Goal: Information Seeking & Learning: Learn about a topic

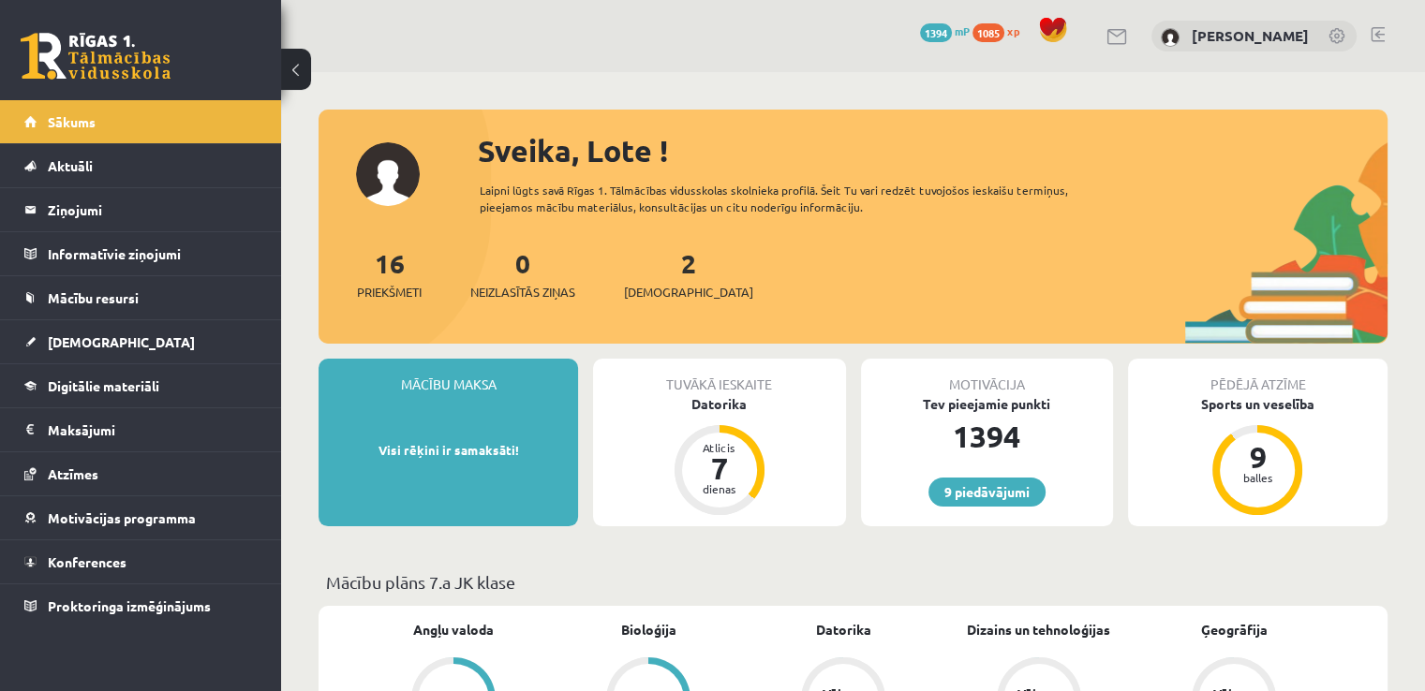
click at [1019, 35] on span "xp" at bounding box center [1013, 30] width 12 height 15
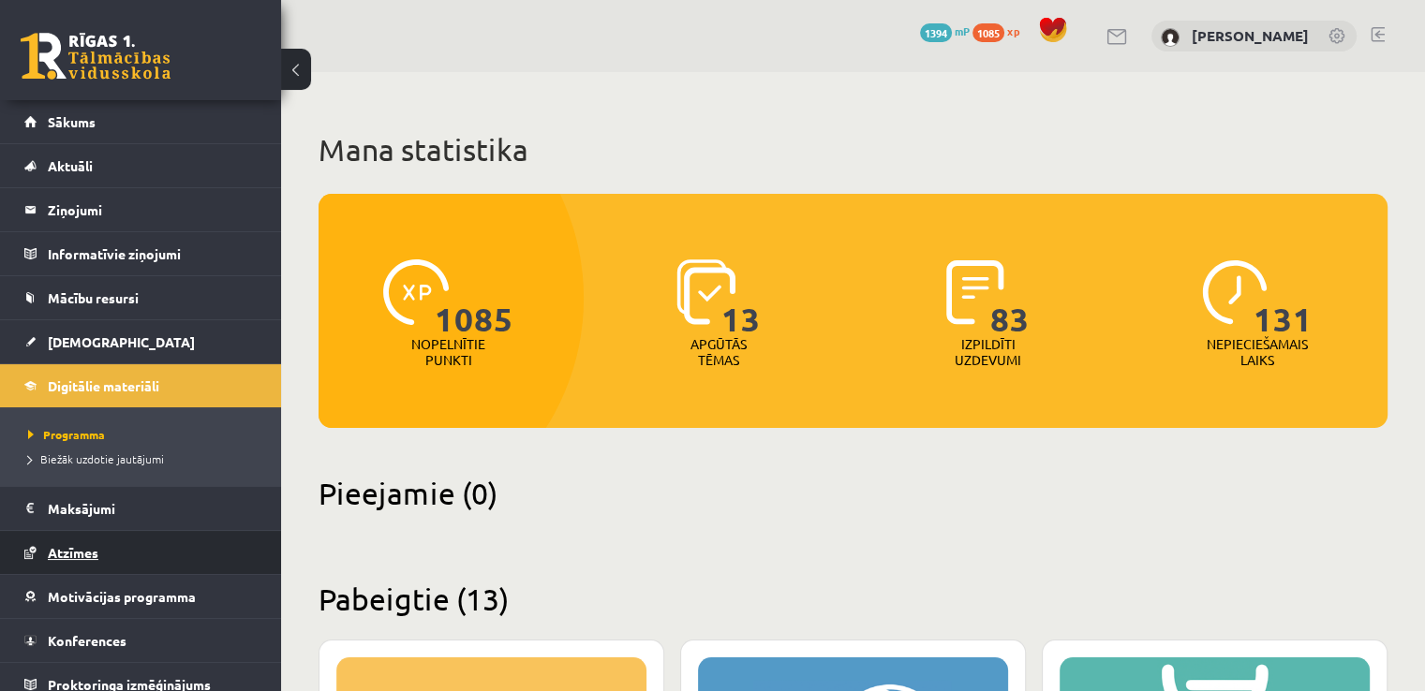
click at [195, 554] on link "Atzīmes" at bounding box center [140, 552] width 233 height 43
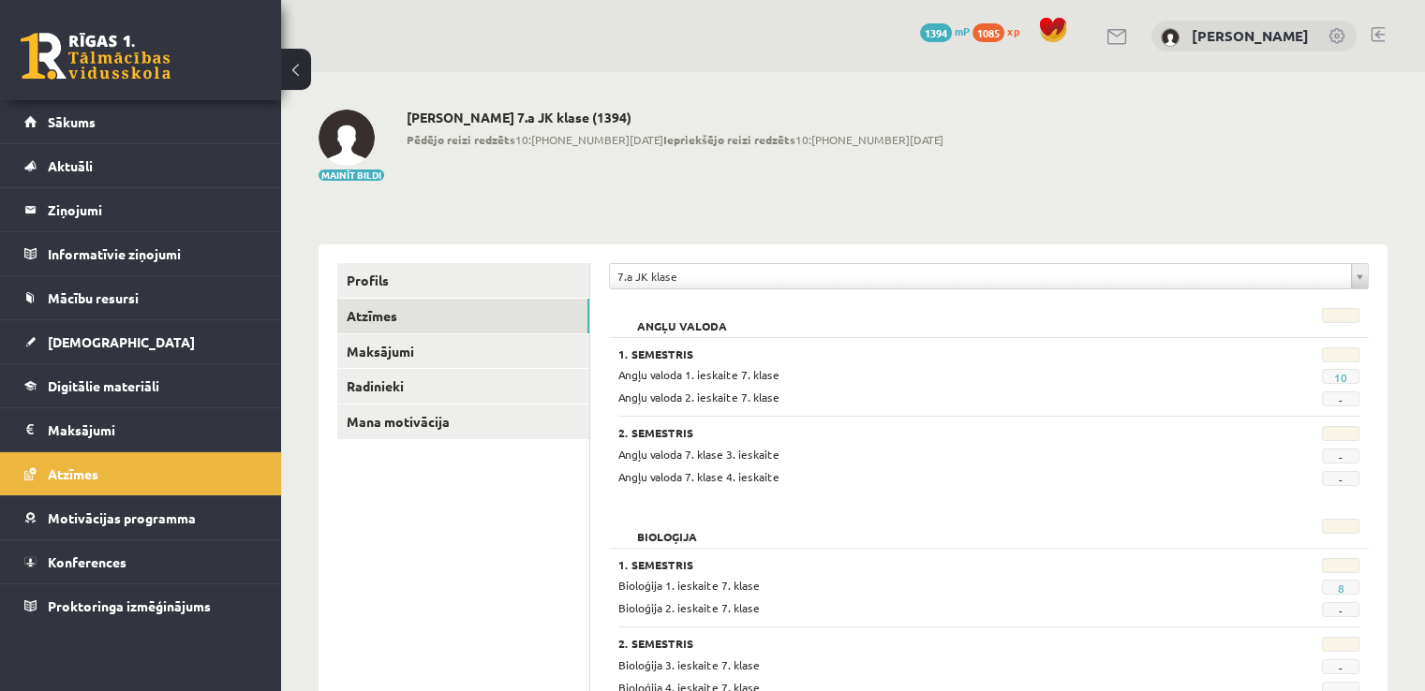
click at [1004, 36] on span "1085" at bounding box center [988, 32] width 32 height 19
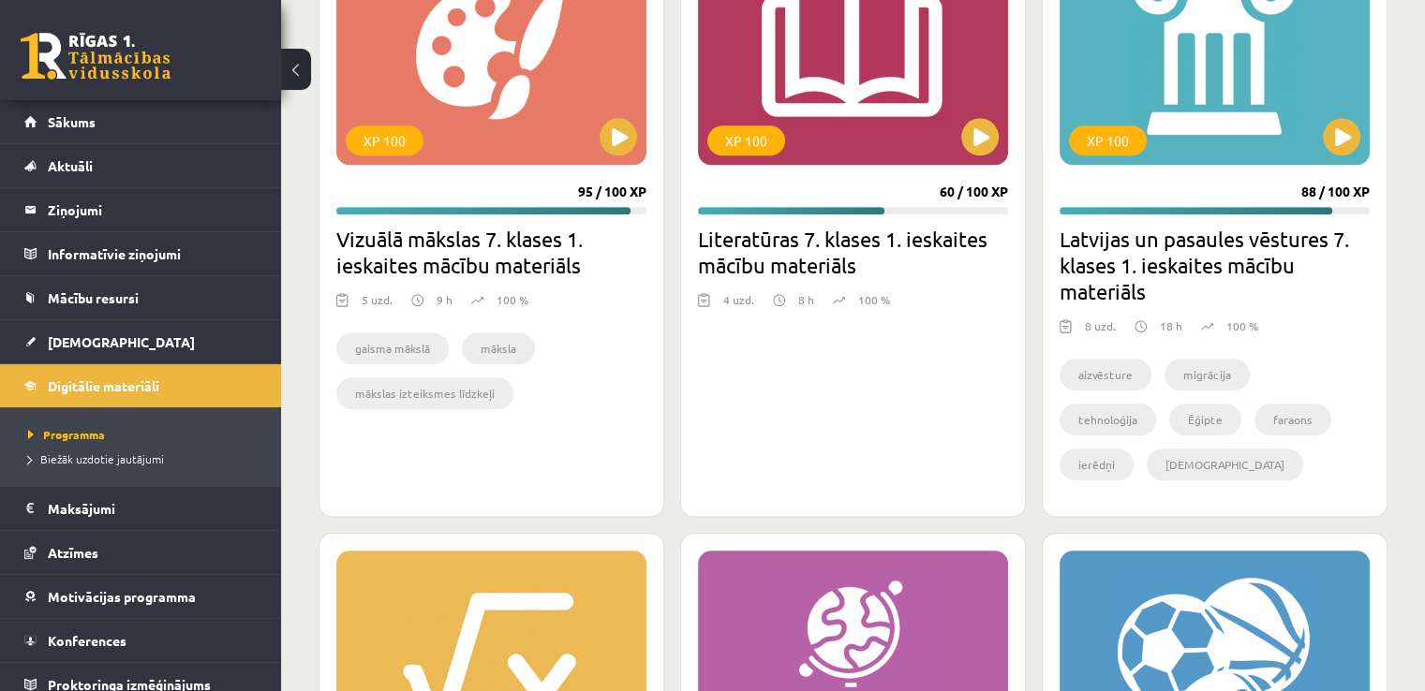
scroll to position [2060, 0]
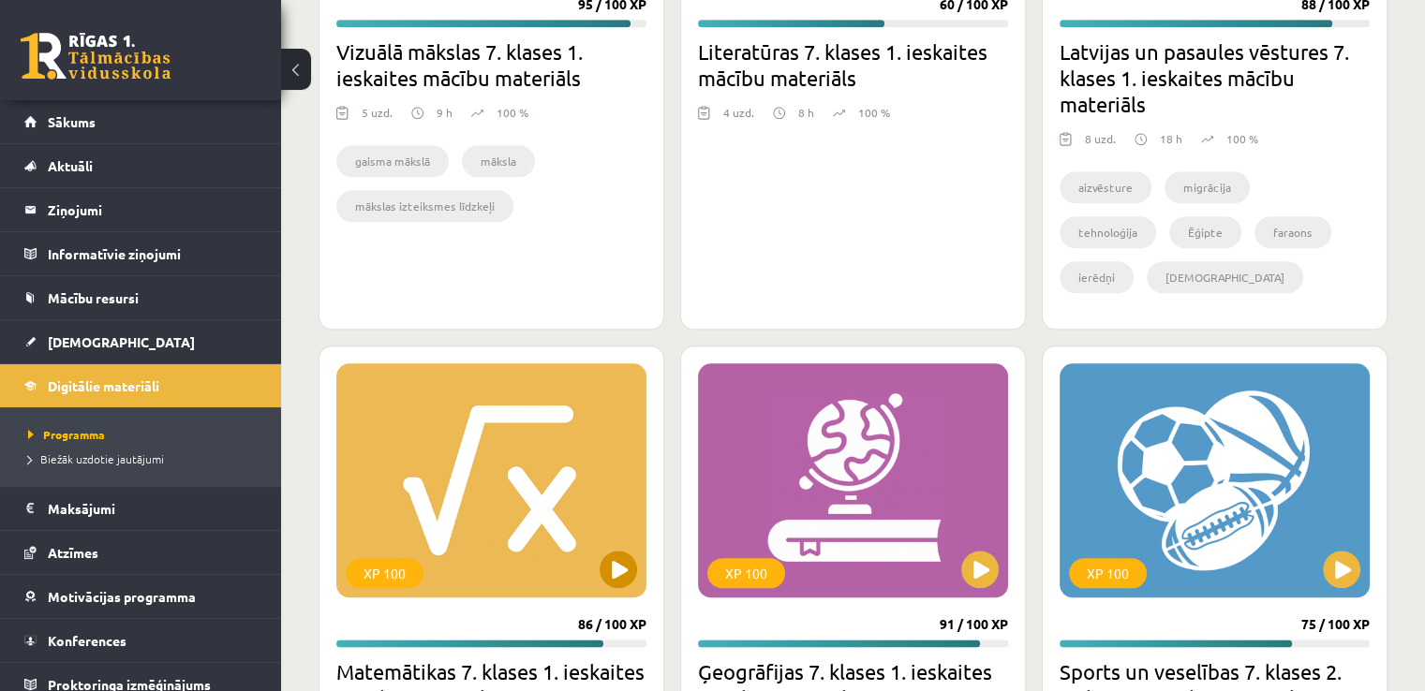
click at [570, 518] on div "XP 100" at bounding box center [491, 480] width 310 height 234
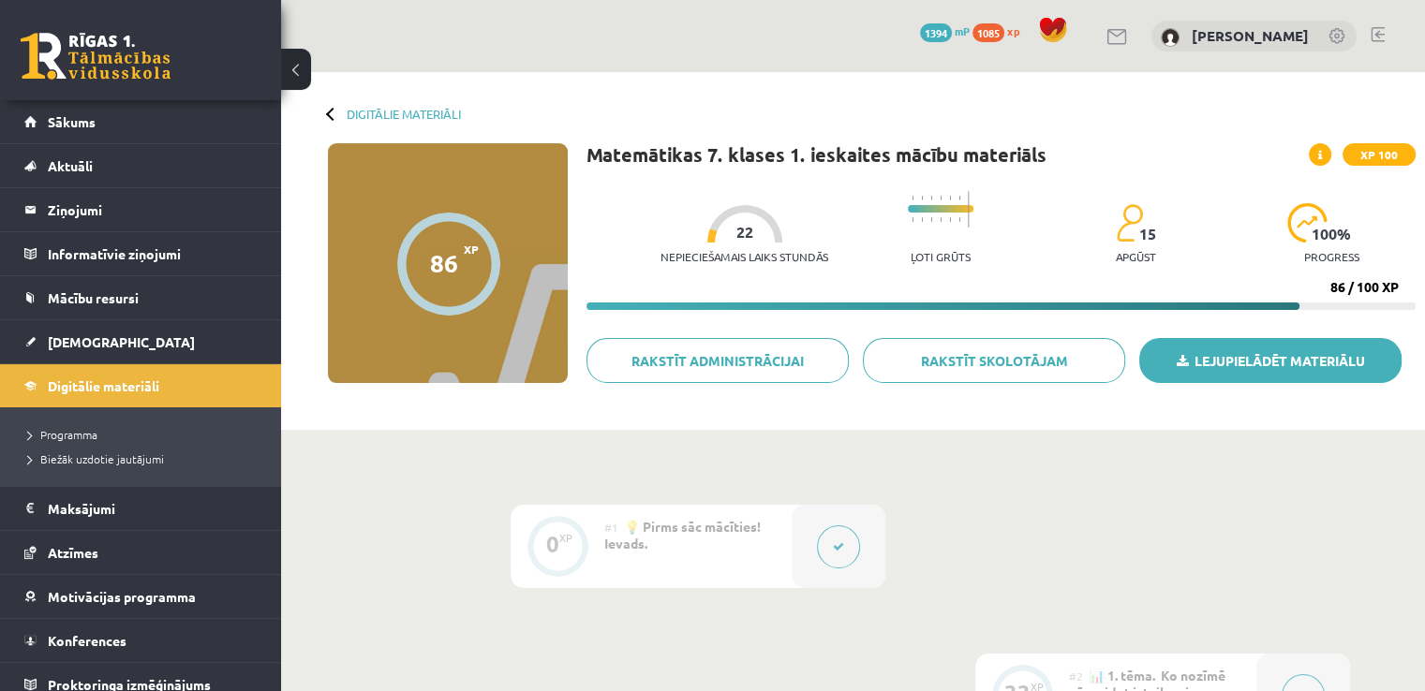
click at [1196, 371] on link "Lejupielādēt materiālu" at bounding box center [1270, 360] width 262 height 45
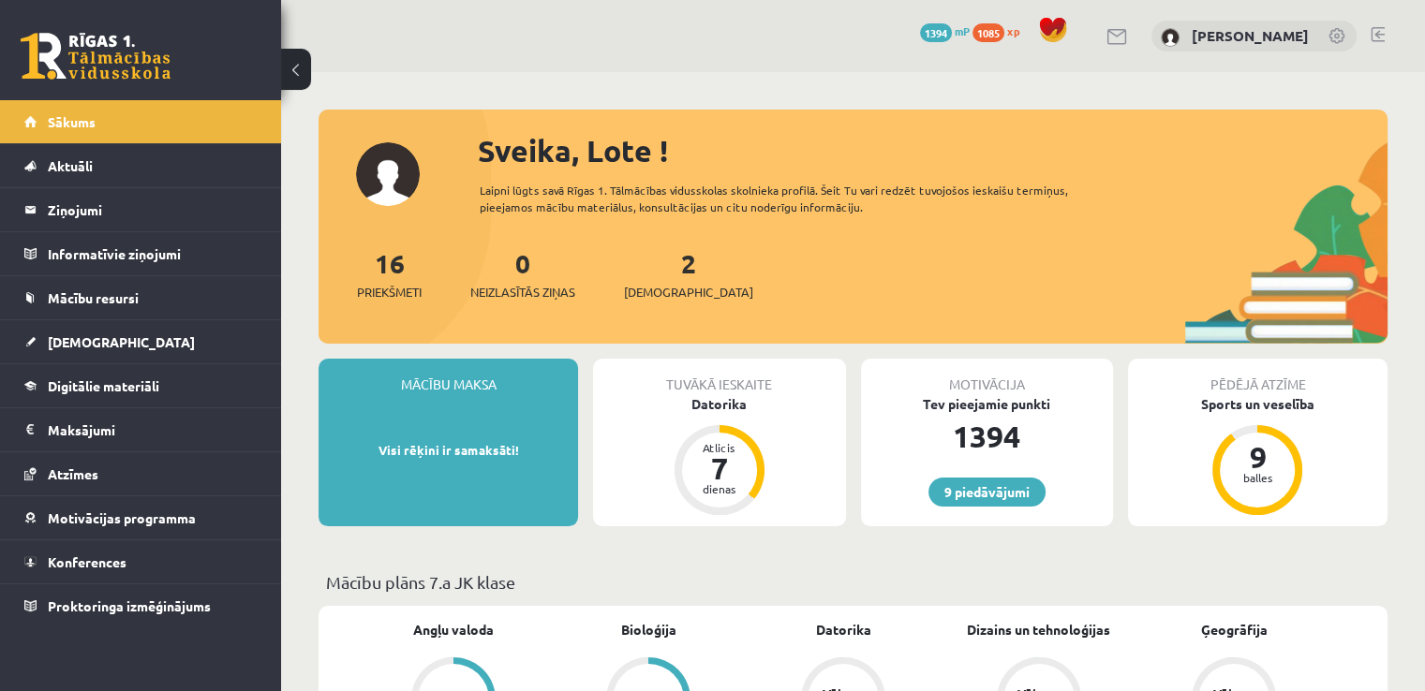
click at [1373, 35] on link at bounding box center [1377, 34] width 14 height 15
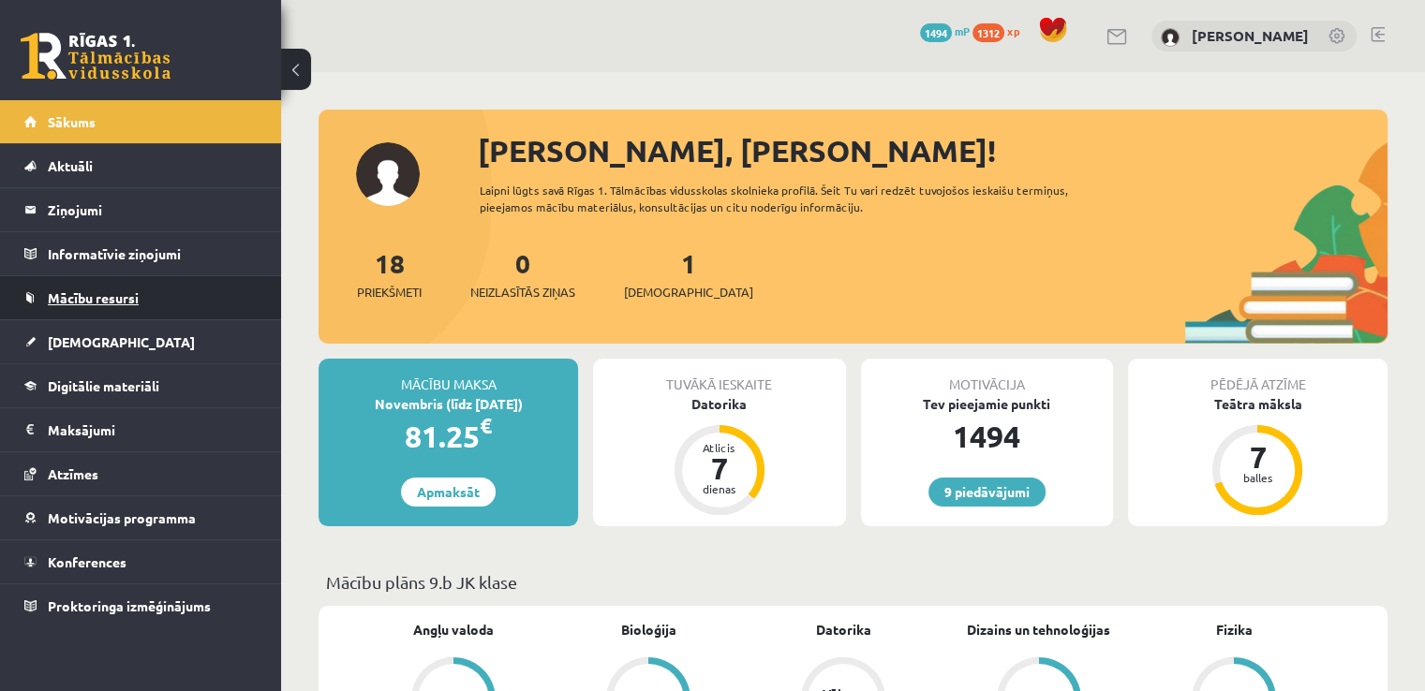
click at [147, 316] on link "Mācību resursi" at bounding box center [140, 297] width 233 height 43
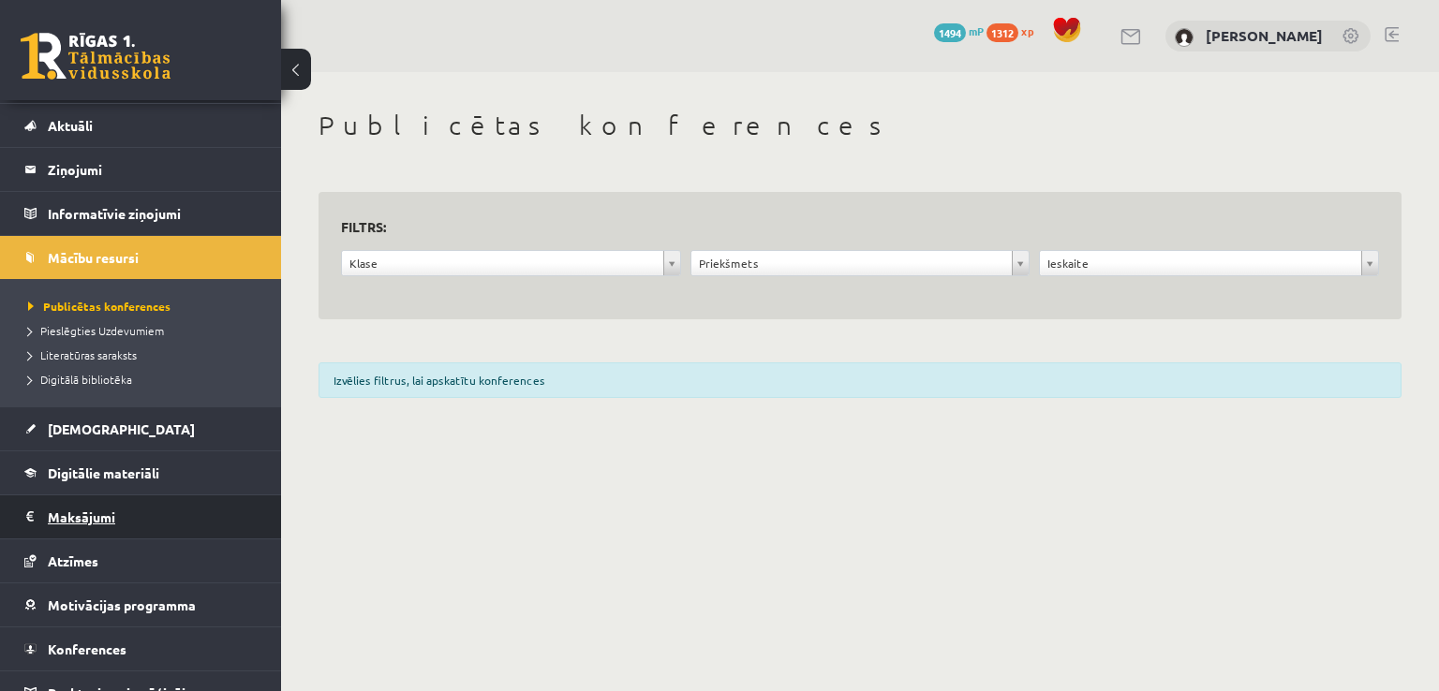
scroll to position [62, 0]
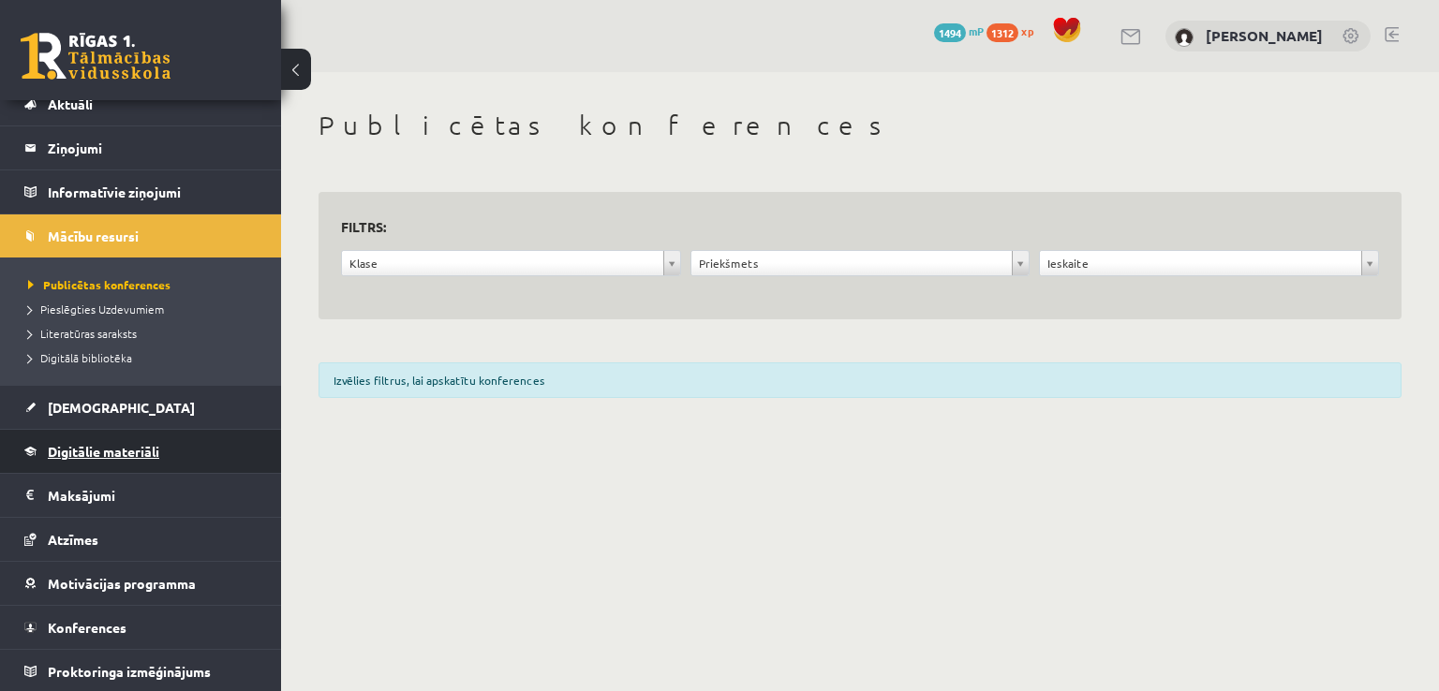
click at [131, 453] on span "Digitālie materiāli" at bounding box center [103, 451] width 111 height 17
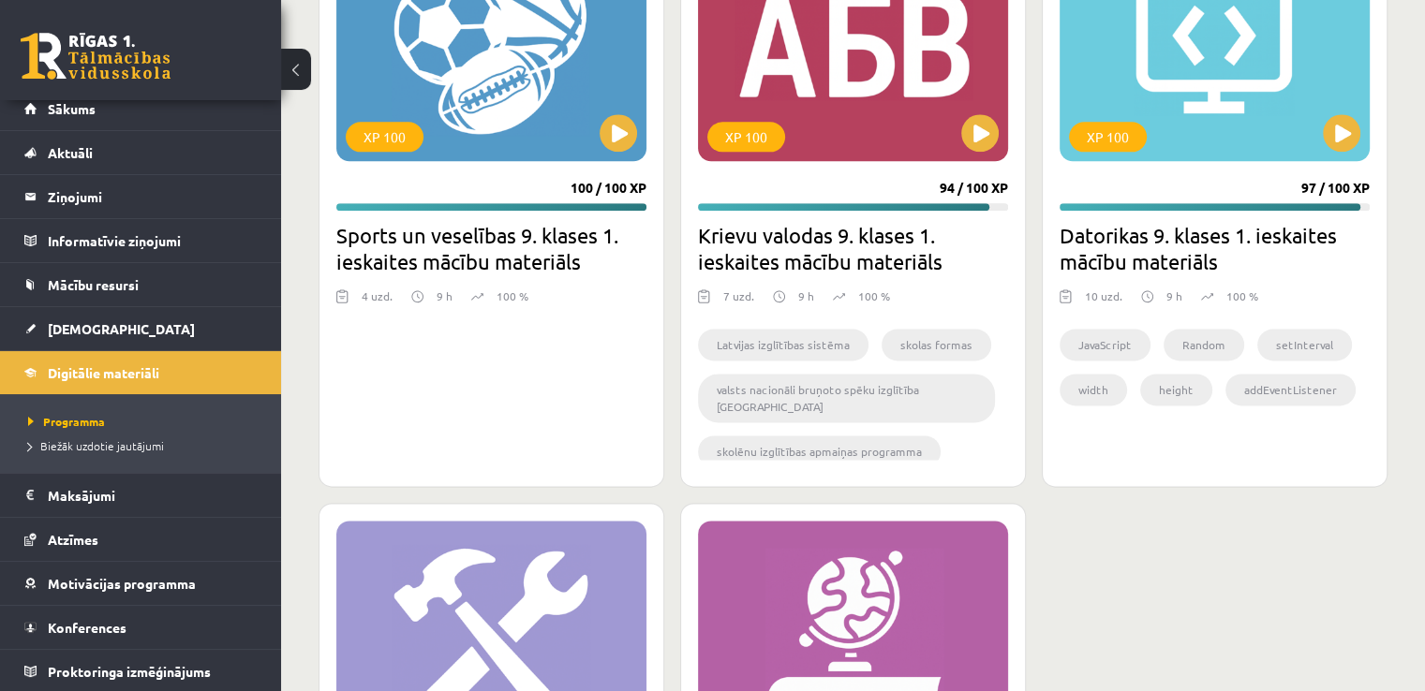
scroll to position [2248, 0]
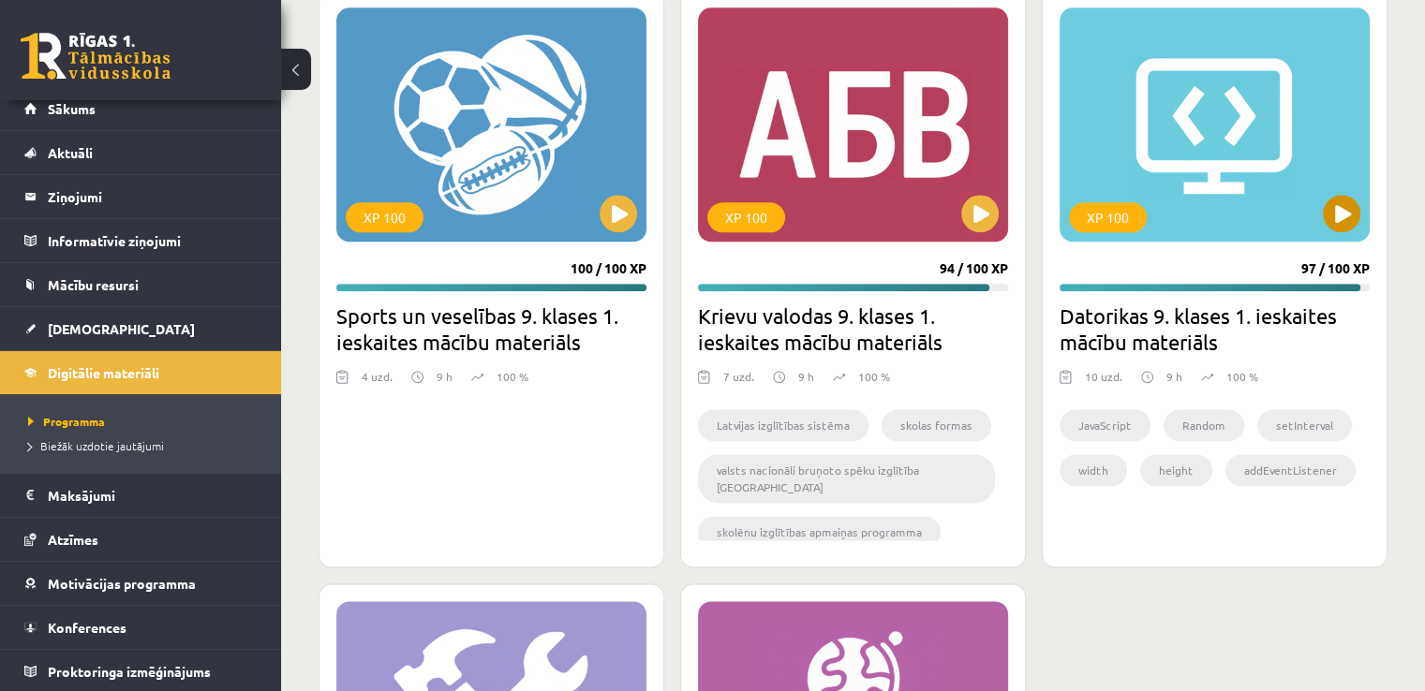
click at [1316, 215] on div "XP 100" at bounding box center [1214, 124] width 310 height 234
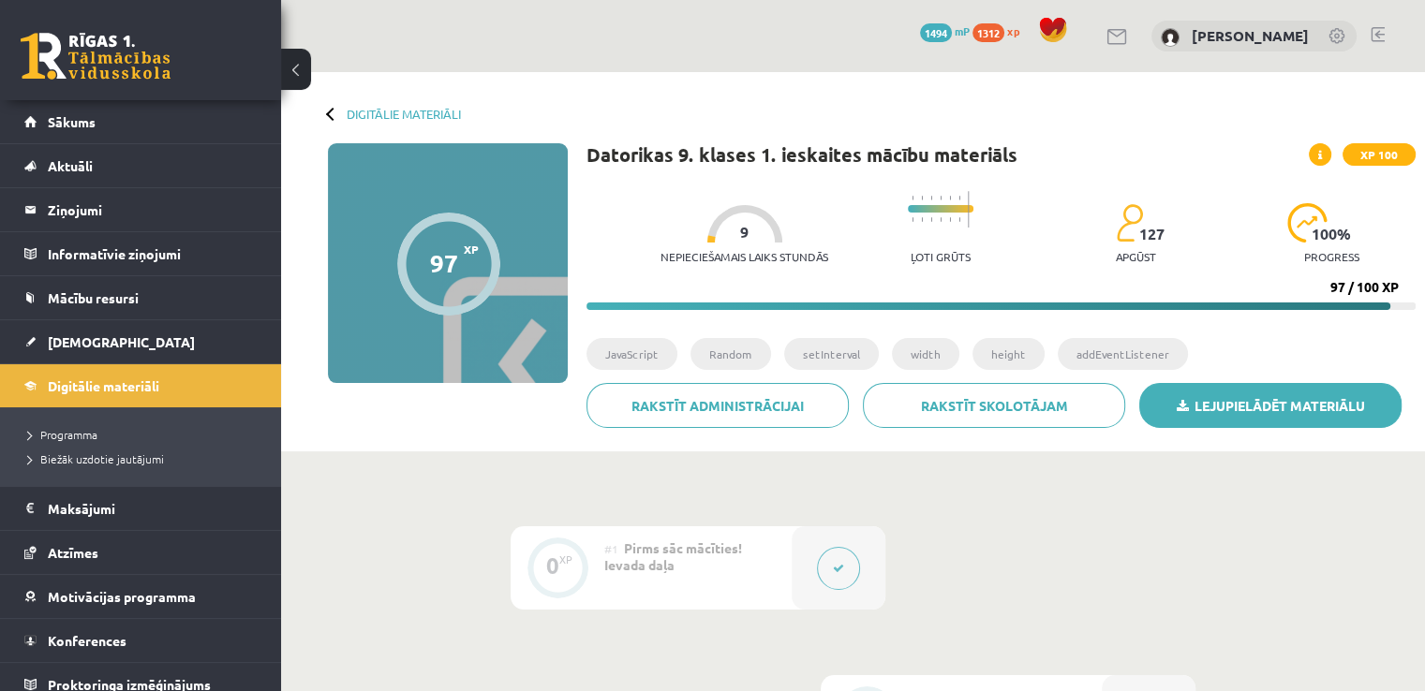
click at [1201, 409] on link "Lejupielādēt materiālu" at bounding box center [1270, 405] width 262 height 45
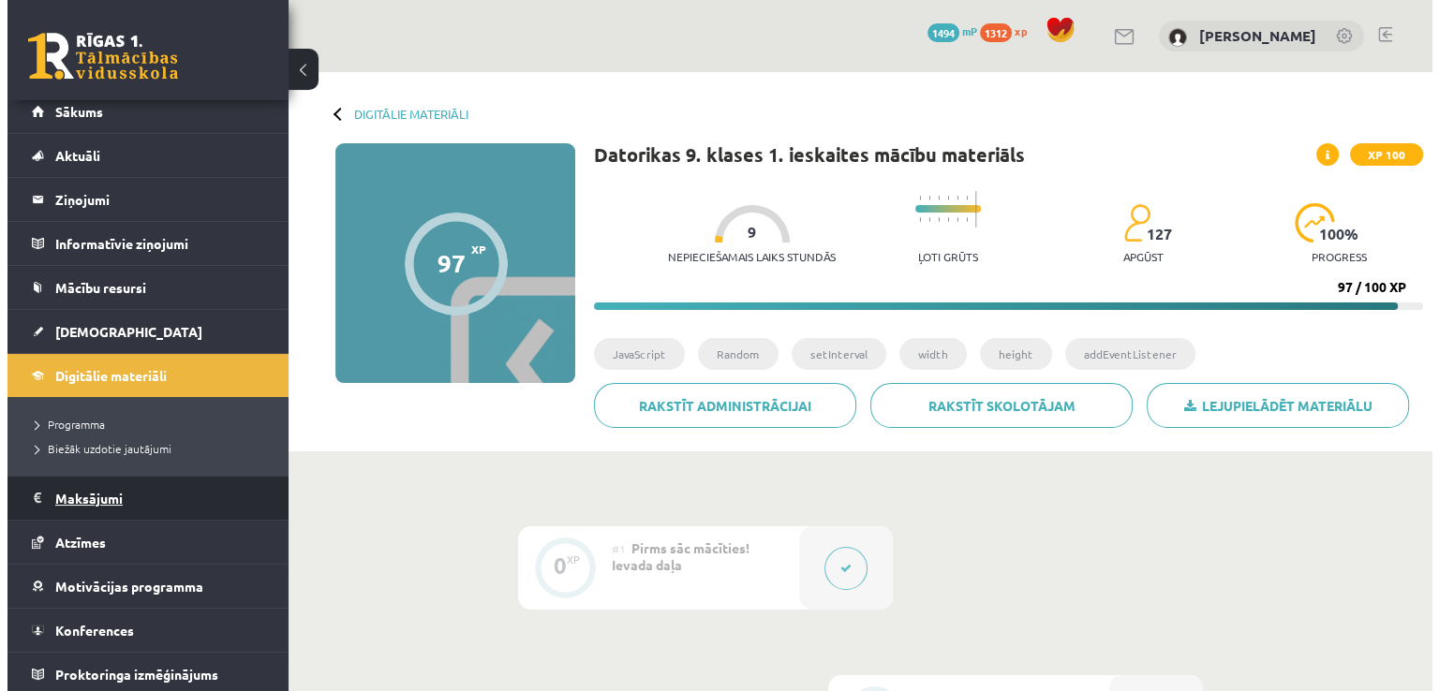
scroll to position [13, 0]
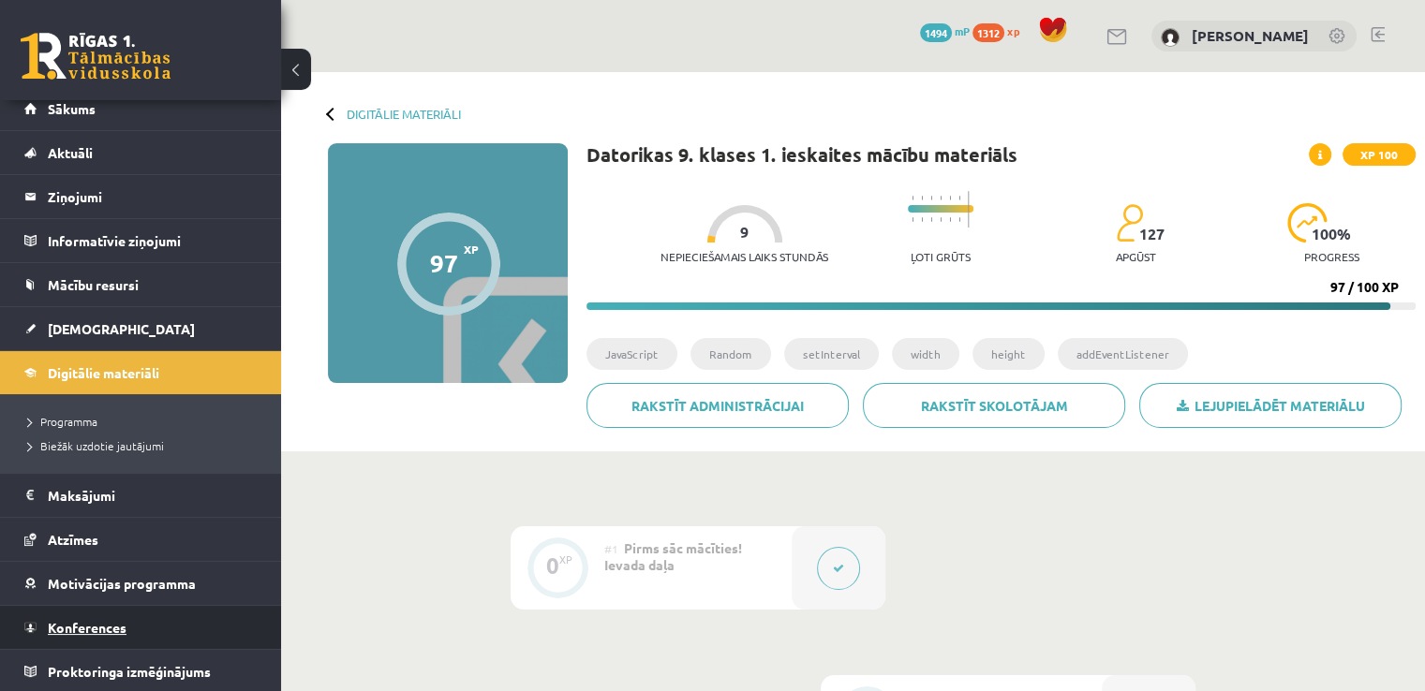
click at [109, 630] on span "Konferences" at bounding box center [87, 627] width 79 height 17
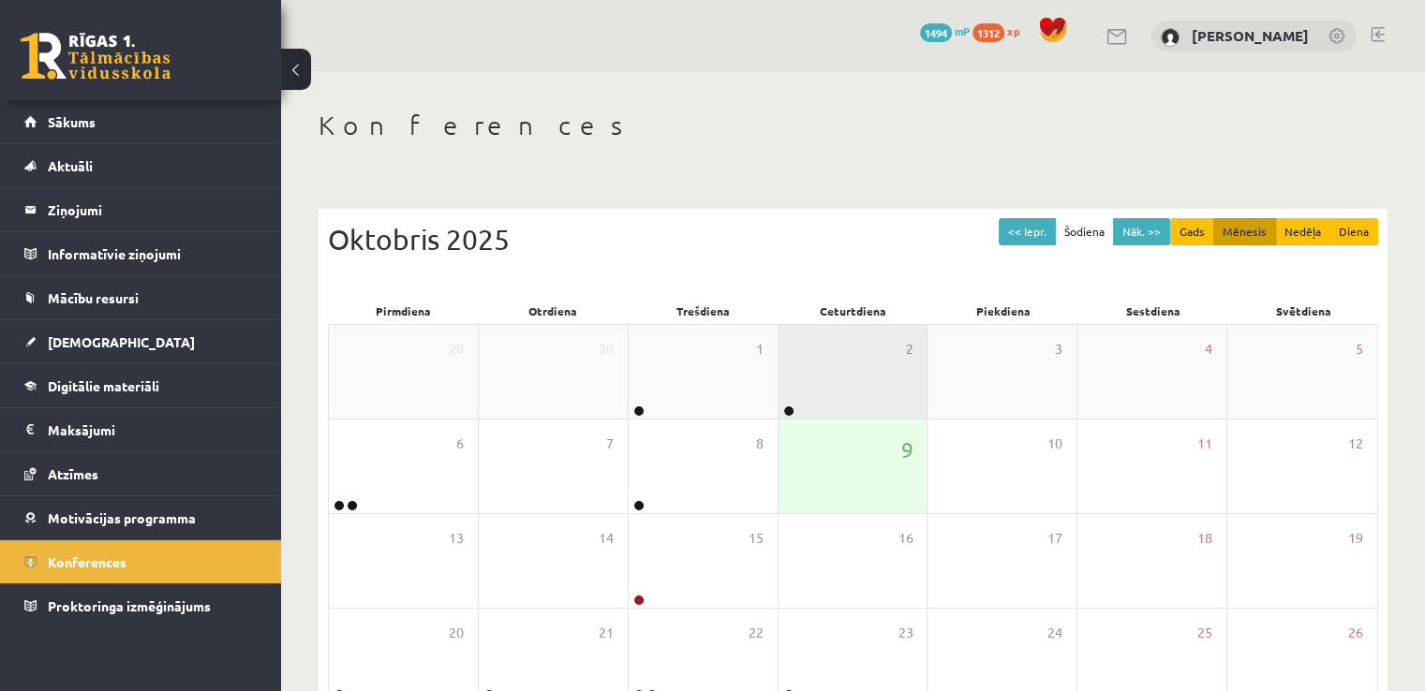
drag, startPoint x: 120, startPoint y: 581, endPoint x: 815, endPoint y: 394, distance: 719.5
click at [818, 391] on div "2" at bounding box center [852, 372] width 149 height 94
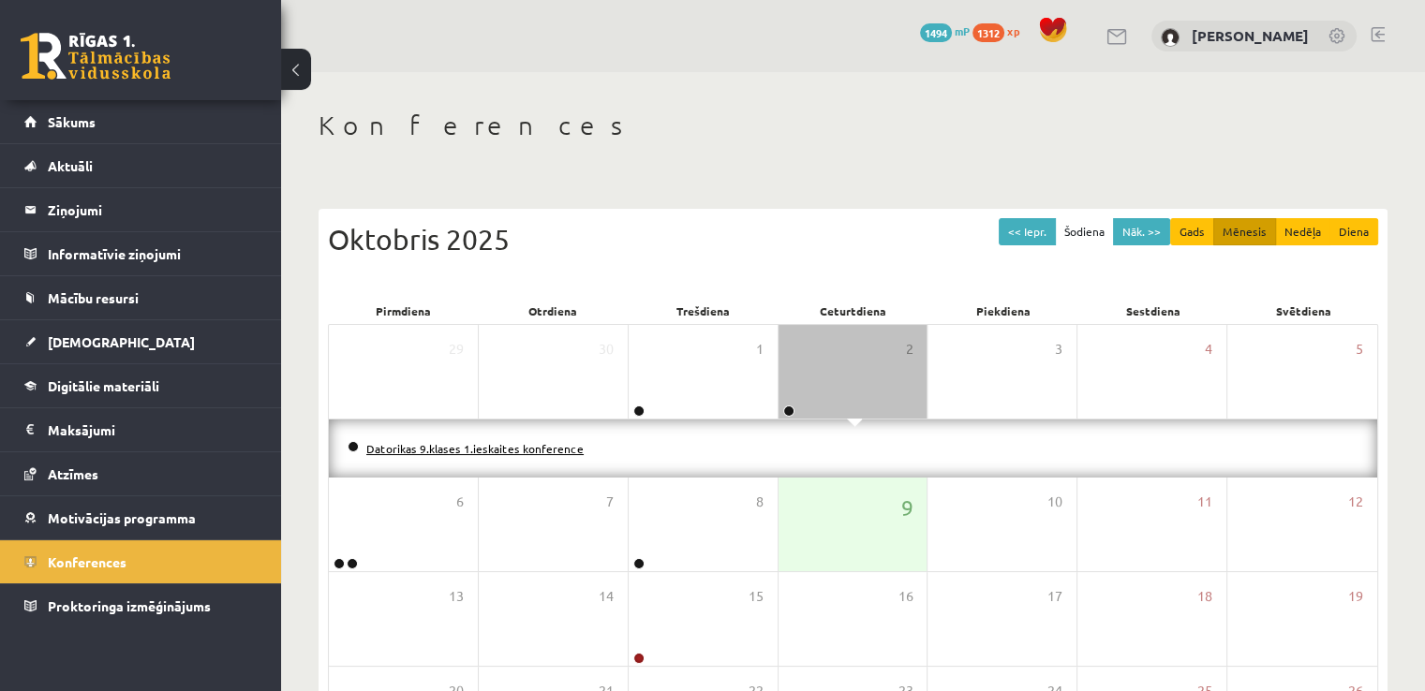
click at [475, 443] on link "Datorikas 9.klases 1.ieskaites konference" at bounding box center [474, 448] width 217 height 15
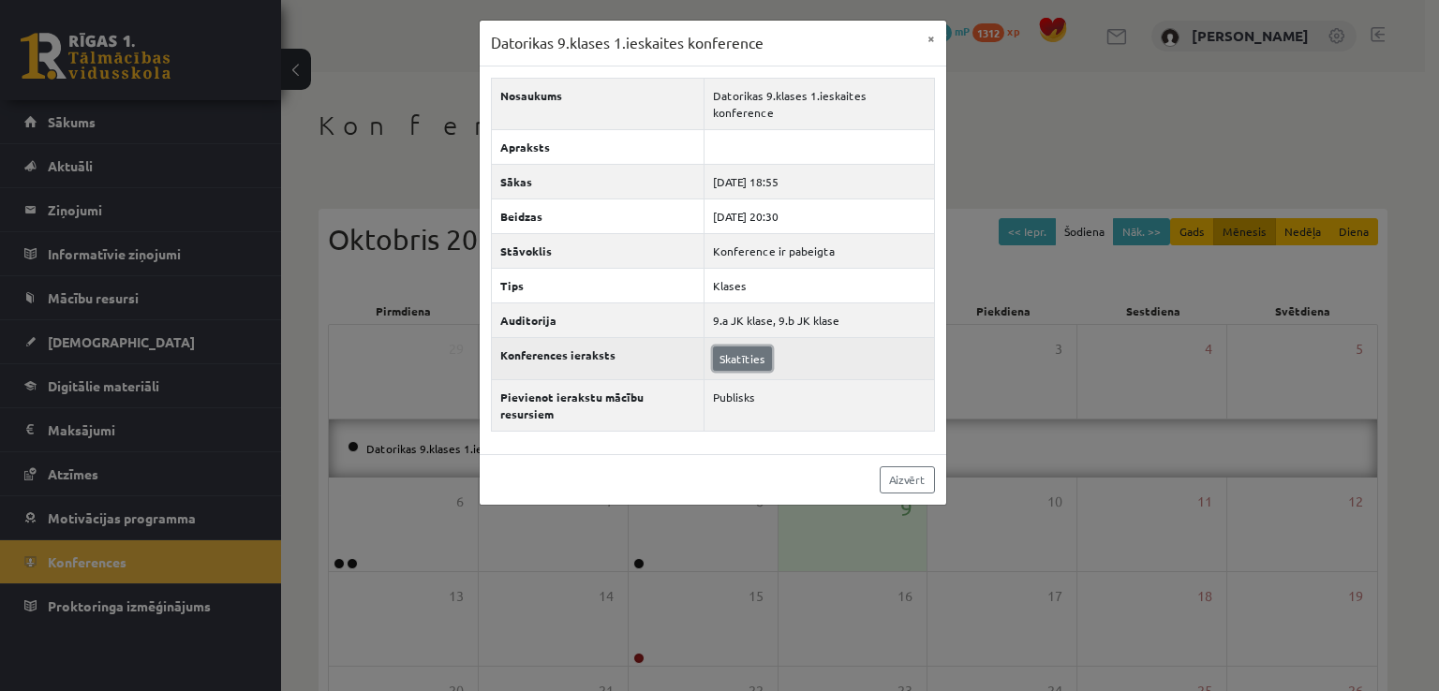
click at [749, 347] on link "Skatīties" at bounding box center [742, 359] width 59 height 24
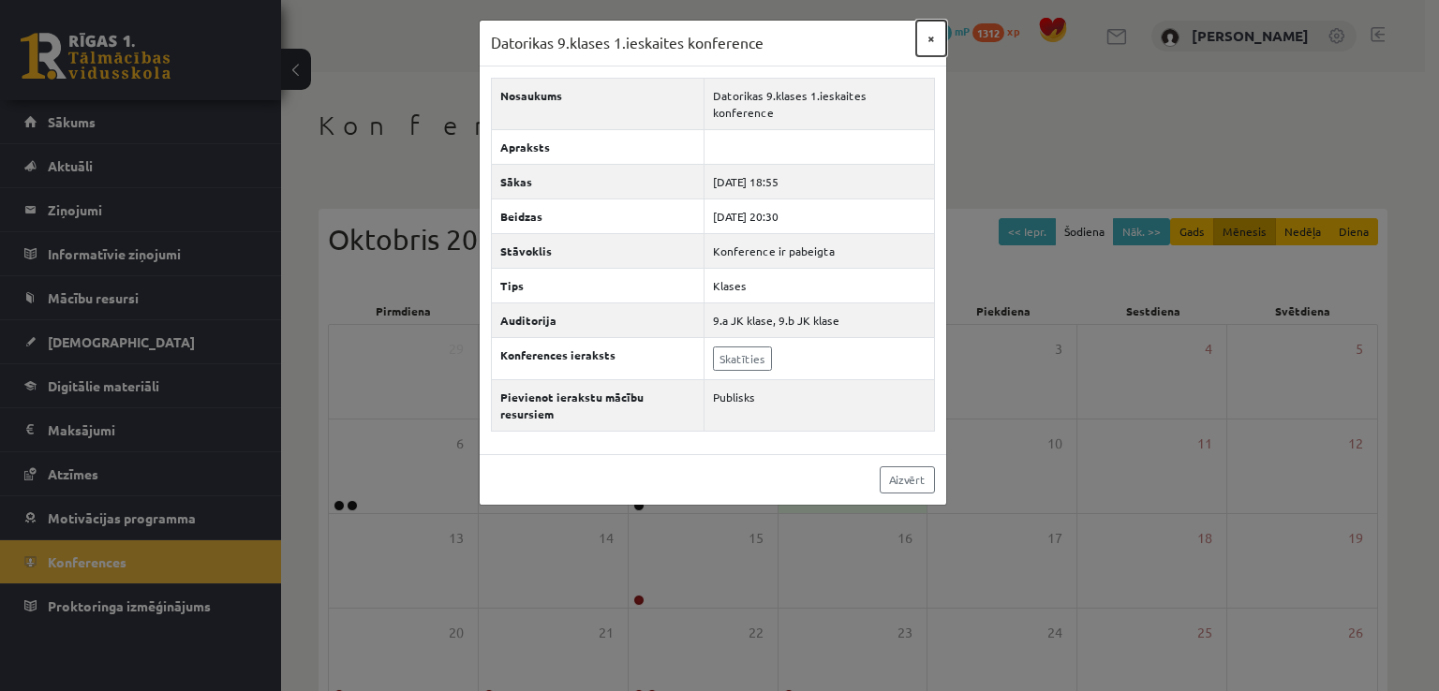
click at [935, 38] on button "×" at bounding box center [931, 39] width 30 height 36
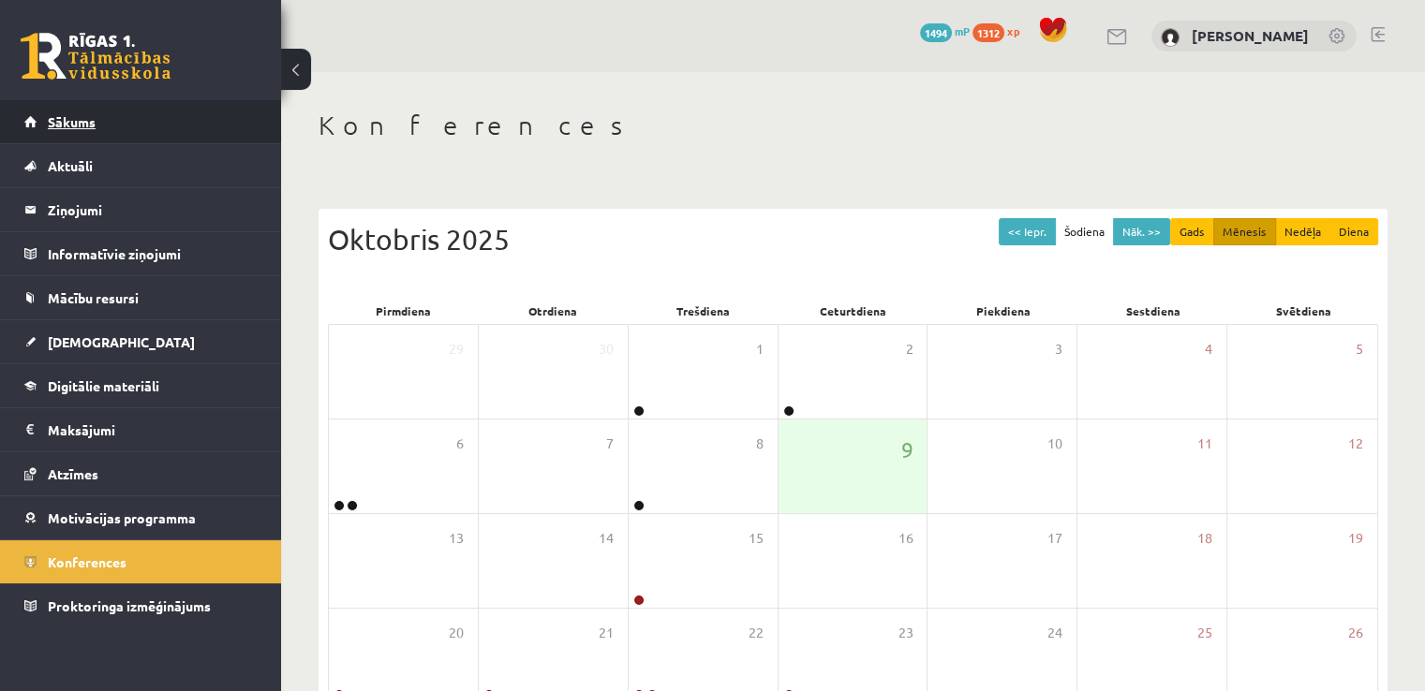
click at [168, 125] on link "Sākums" at bounding box center [140, 121] width 233 height 43
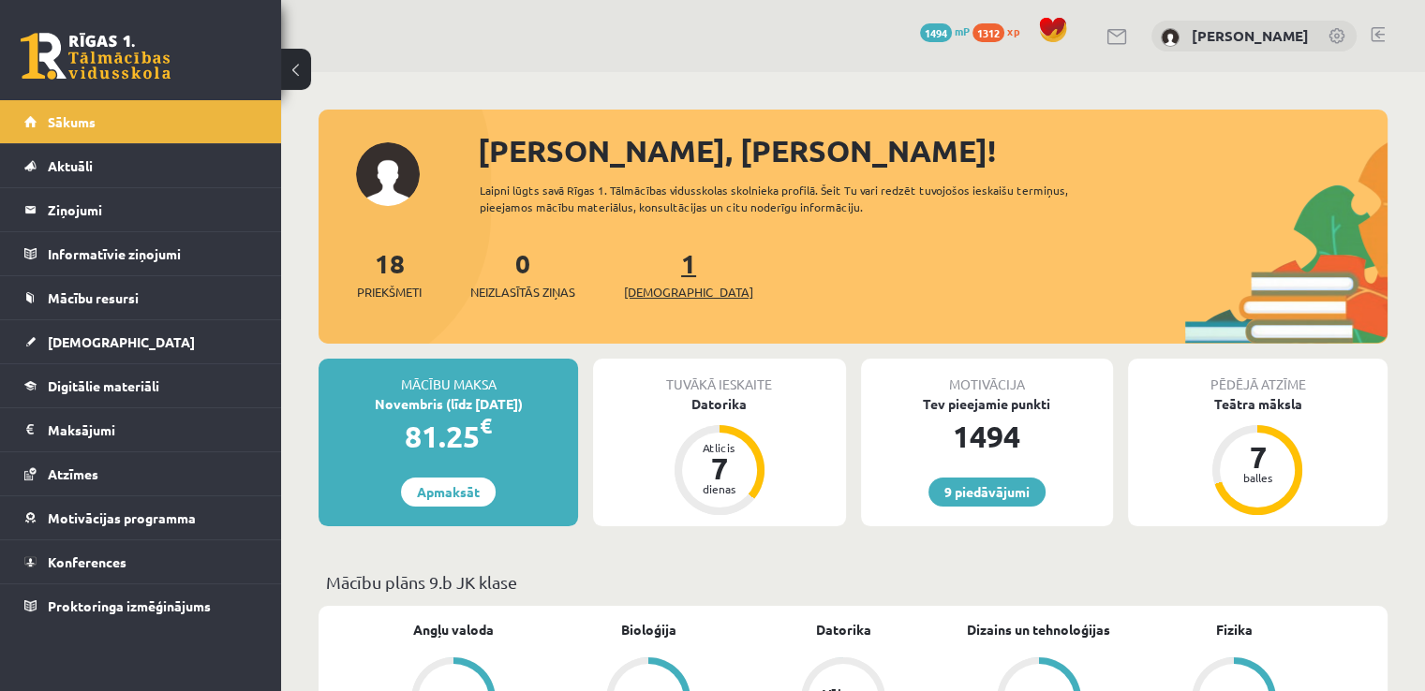
click at [657, 277] on link "1 Ieskaites" at bounding box center [688, 273] width 129 height 55
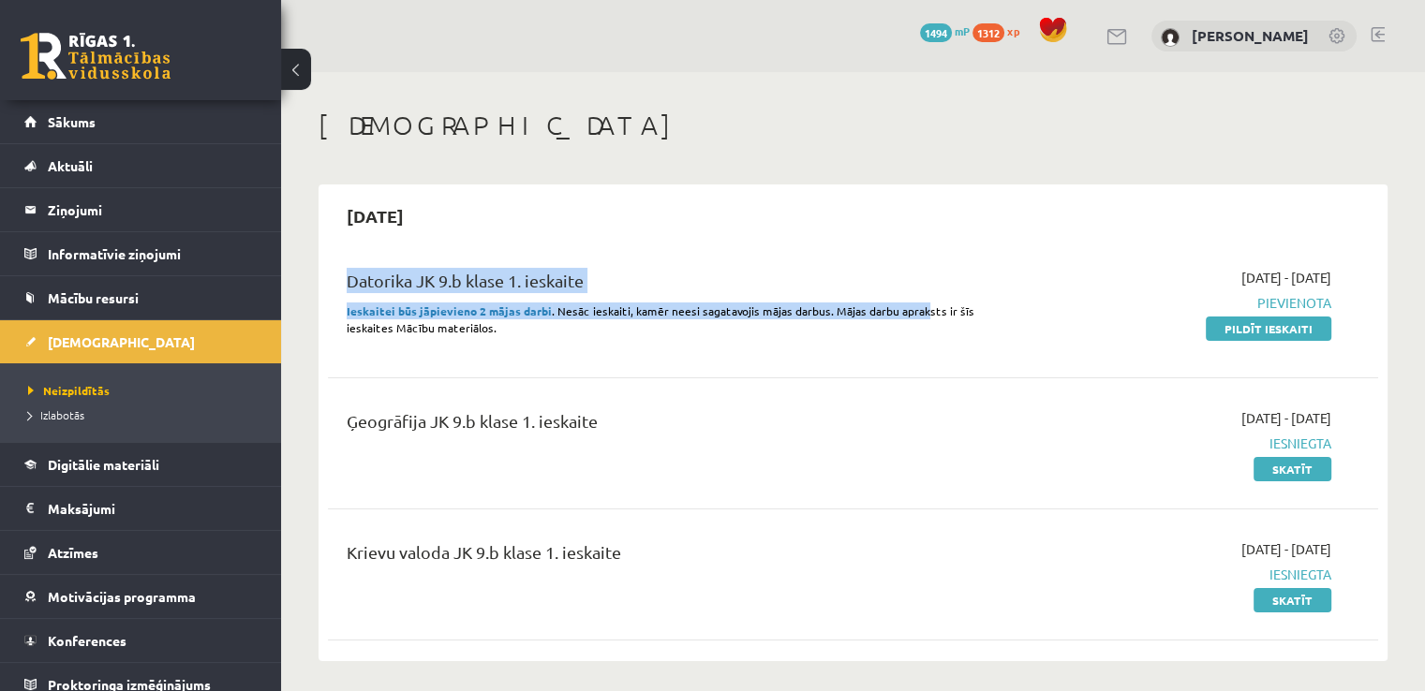
drag, startPoint x: 914, startPoint y: 318, endPoint x: 802, endPoint y: 155, distance: 198.7
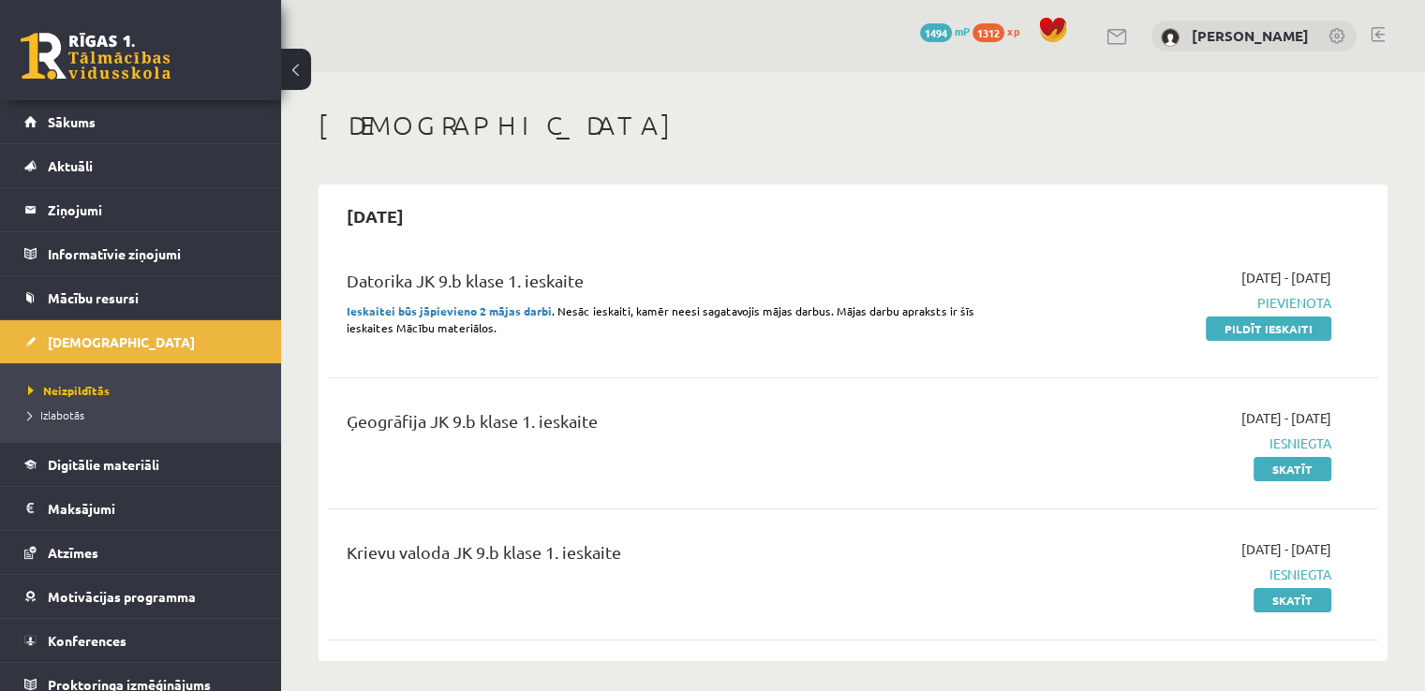
drag, startPoint x: 783, startPoint y: 168, endPoint x: 772, endPoint y: 165, distance: 11.6
